Goal: Information Seeking & Learning: Learn about a topic

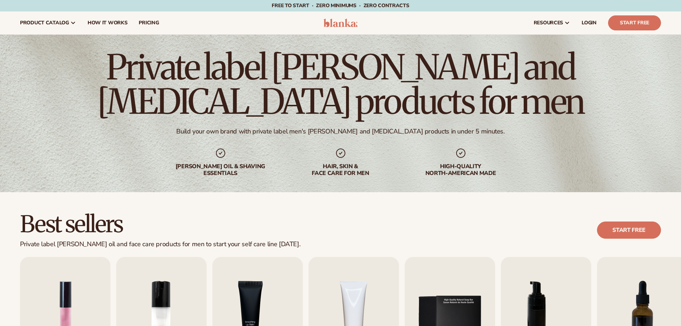
scroll to position [107, 0]
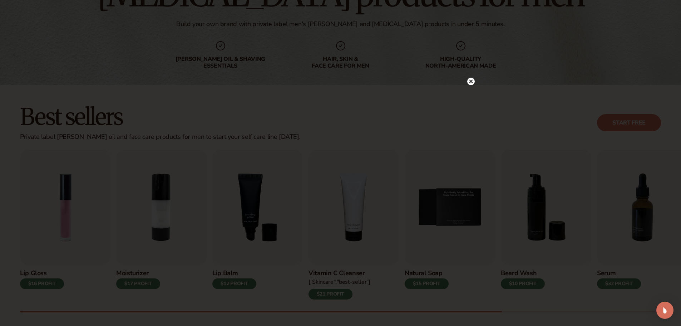
click at [472, 83] on circle at bounding box center [471, 82] width 8 height 8
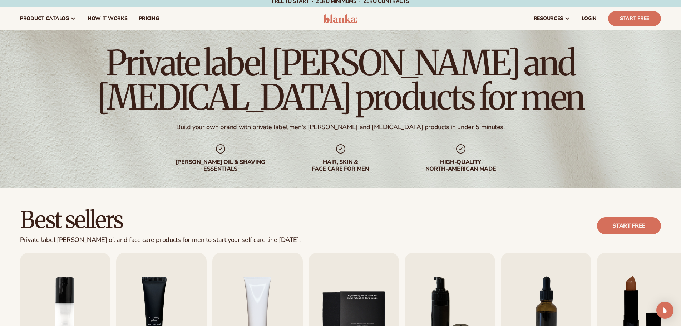
scroll to position [0, 0]
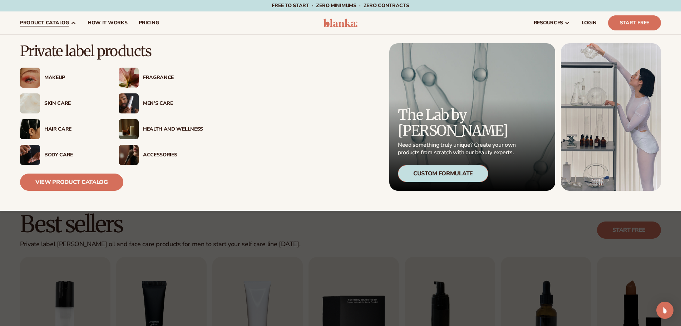
click at [154, 104] on div "Men’s Care" at bounding box center [173, 103] width 60 height 6
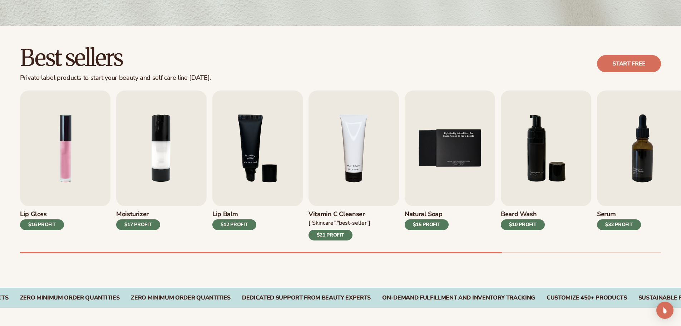
scroll to position [179, 0]
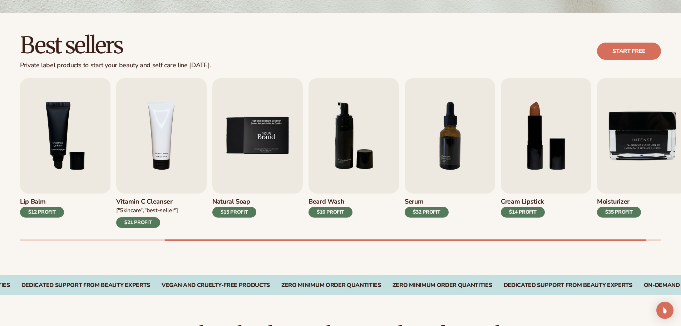
click at [258, 131] on img "5 / 9" at bounding box center [257, 136] width 90 height 116
click at [257, 141] on img "5 / 9" at bounding box center [257, 136] width 90 height 116
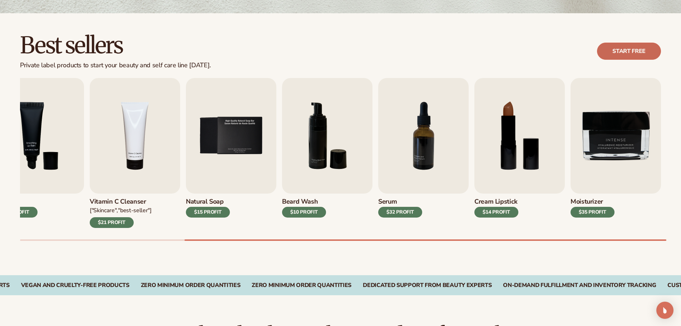
click at [629, 49] on link "Start free" at bounding box center [629, 51] width 64 height 17
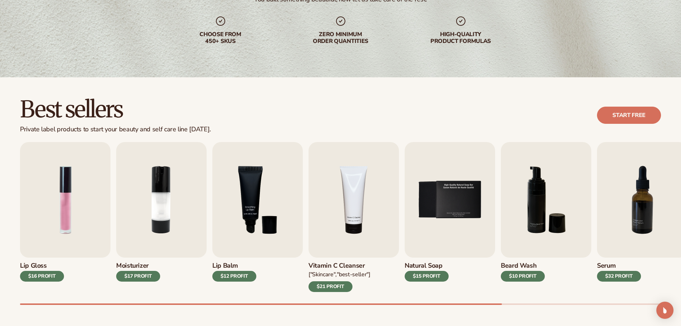
scroll to position [0, 0]
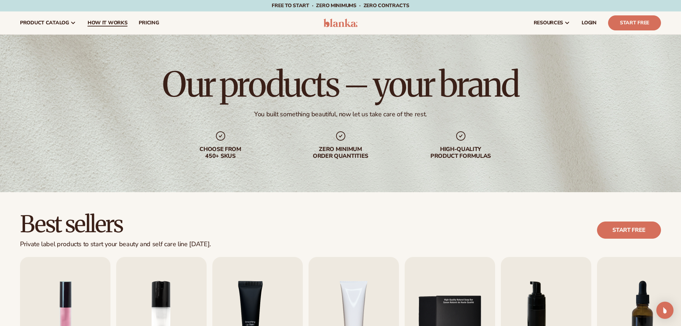
click at [125, 23] on span "How It Works" at bounding box center [108, 23] width 40 height 6
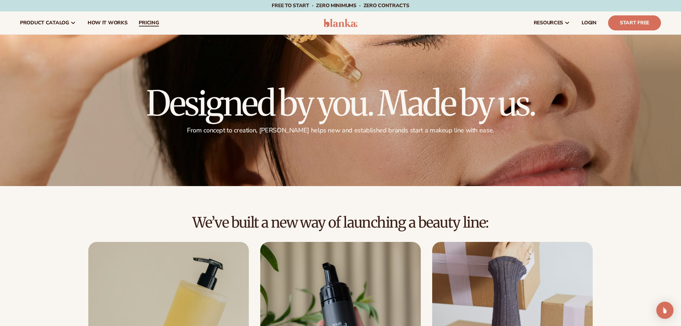
click at [146, 23] on span "pricing" at bounding box center [149, 23] width 20 height 6
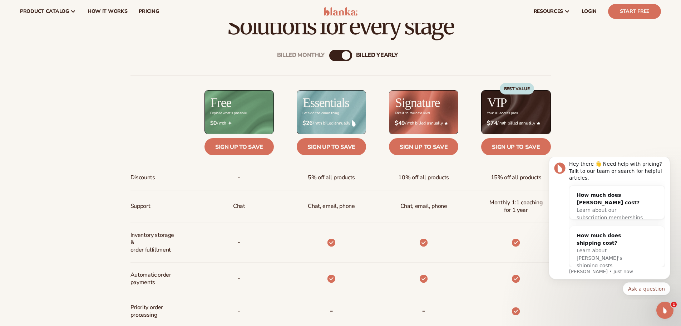
scroll to position [250, 0]
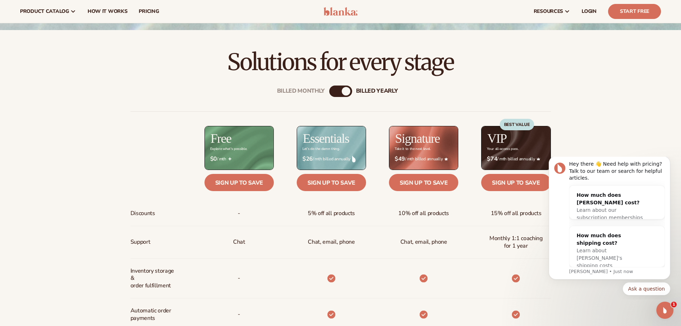
click at [332, 93] on div "Billed Monthly" at bounding box center [333, 91] width 9 height 9
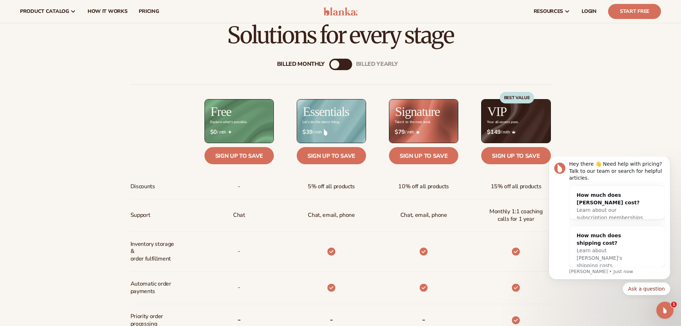
scroll to position [179, 0]
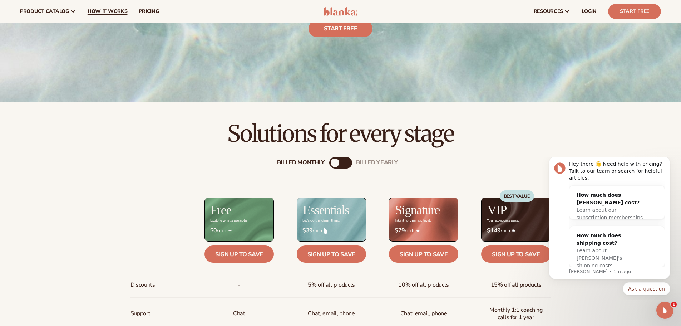
click at [89, 13] on span "How It Works" at bounding box center [108, 12] width 40 height 6
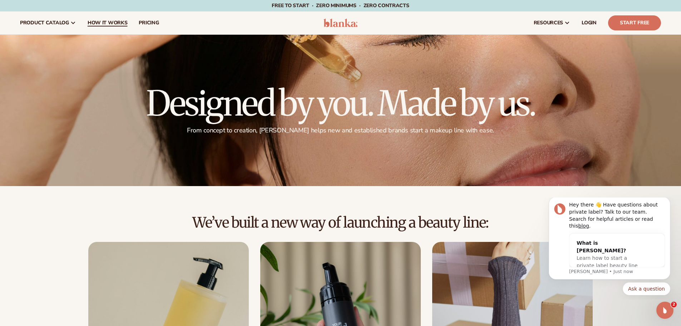
click at [95, 20] on span "How It Works" at bounding box center [108, 23] width 40 height 6
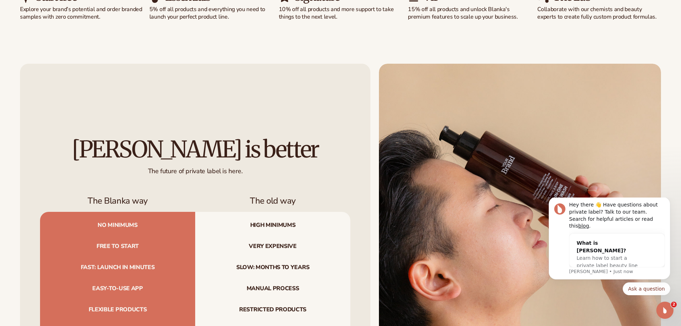
scroll to position [823, 0]
